Goal: Transaction & Acquisition: Subscribe to service/newsletter

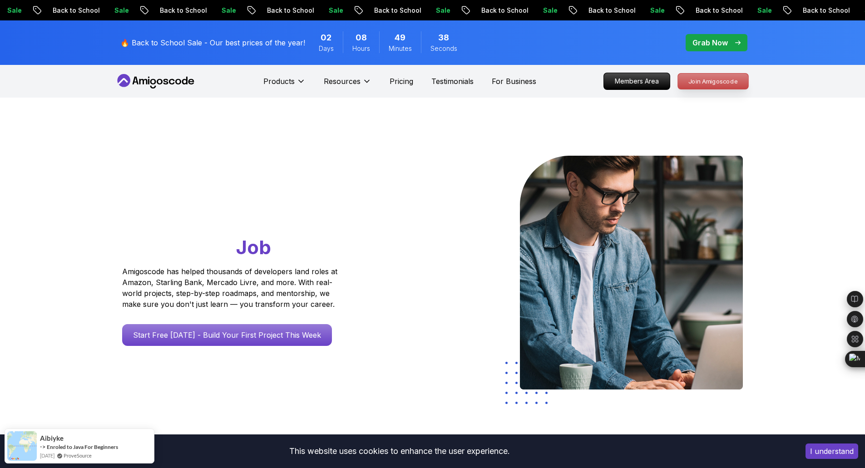
click at [694, 80] on p "Join Amigoscode" at bounding box center [713, 81] width 70 height 15
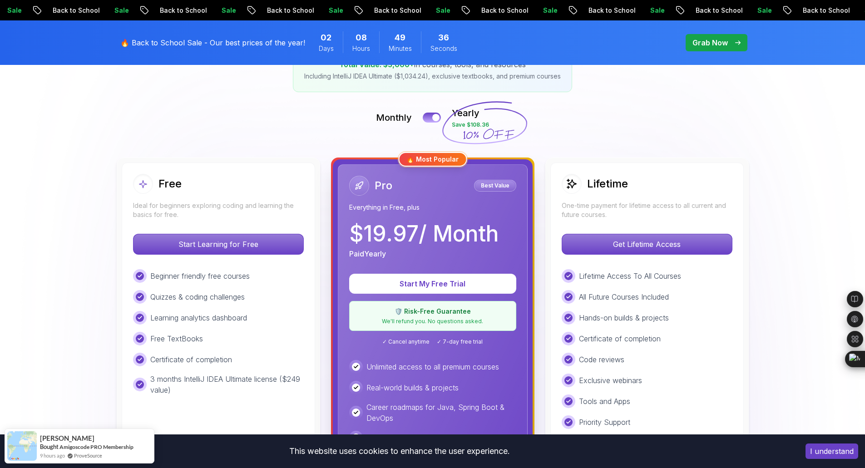
scroll to position [227, 0]
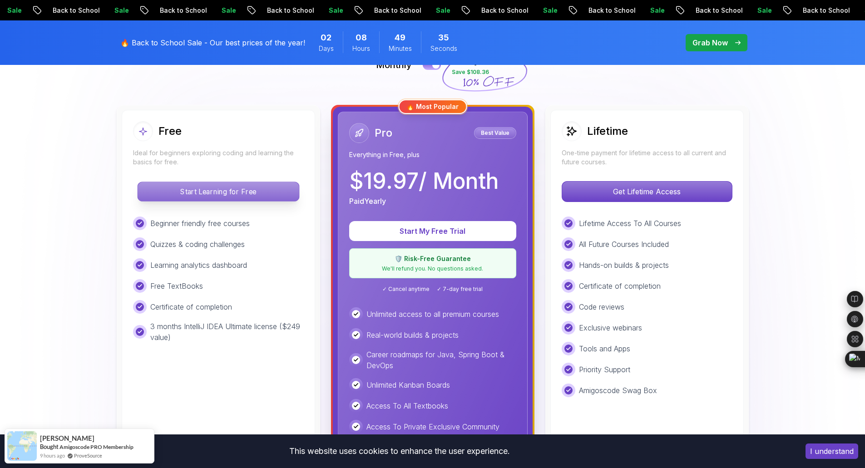
click at [282, 189] on p "Start Learning for Free" at bounding box center [218, 191] width 161 height 19
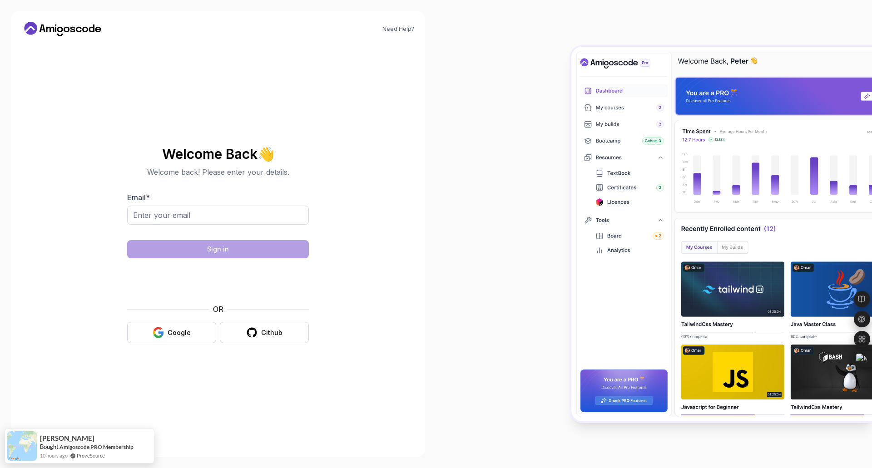
click at [169, 346] on div "Welcome Back 👋 Welcome back! Please enter your details. Email * Sign in OR Goog…" at bounding box center [218, 245] width 182 height 215
click at [169, 336] on div "Google" at bounding box center [179, 332] width 23 height 9
